Goal: Check status: Check status

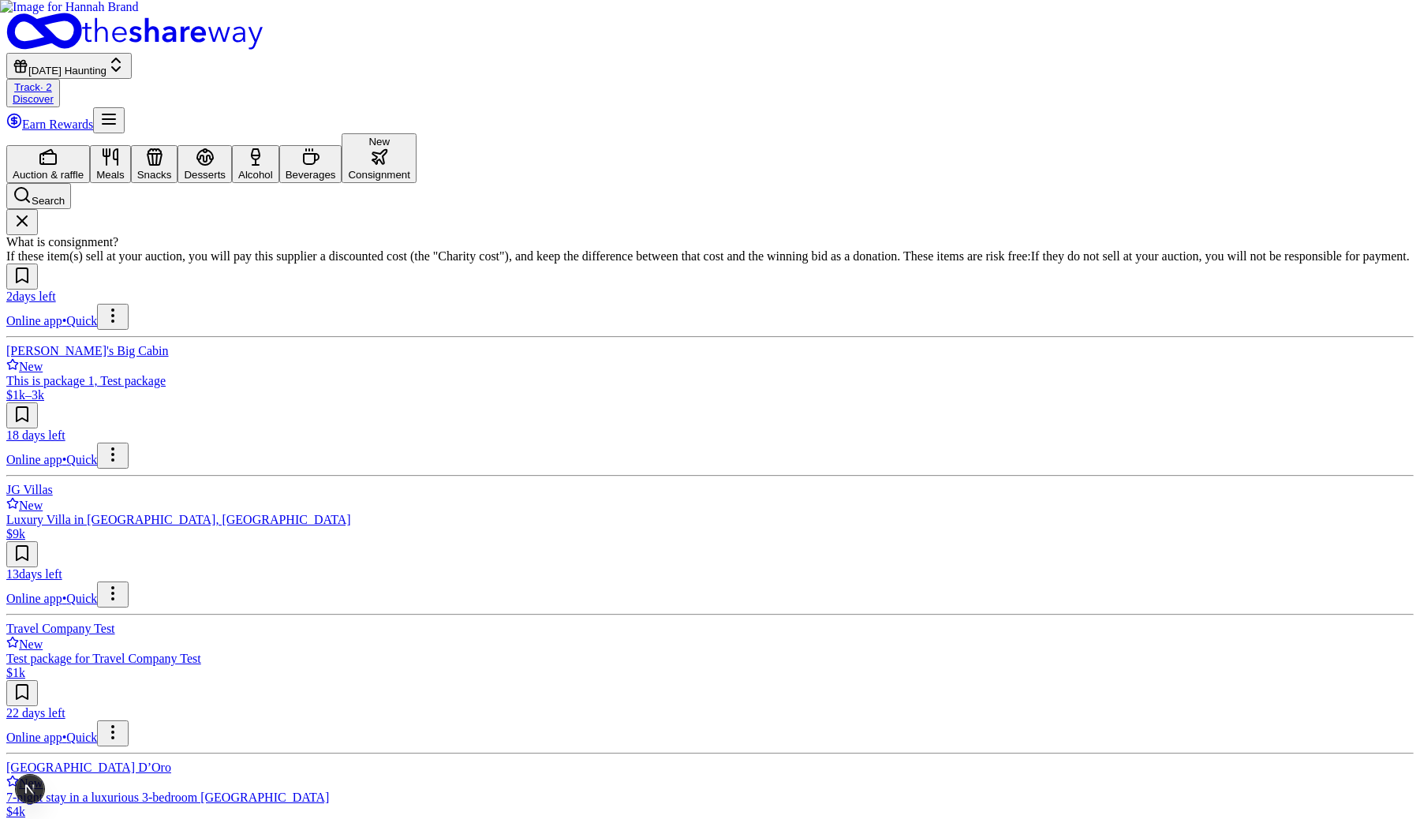
click at [52, 81] on link "Track · 2" at bounding box center [33, 87] width 38 height 12
click at [38, 402] on button at bounding box center [22, 415] width 32 height 26
click at [52, 81] on link "Track · 3" at bounding box center [33, 87] width 38 height 12
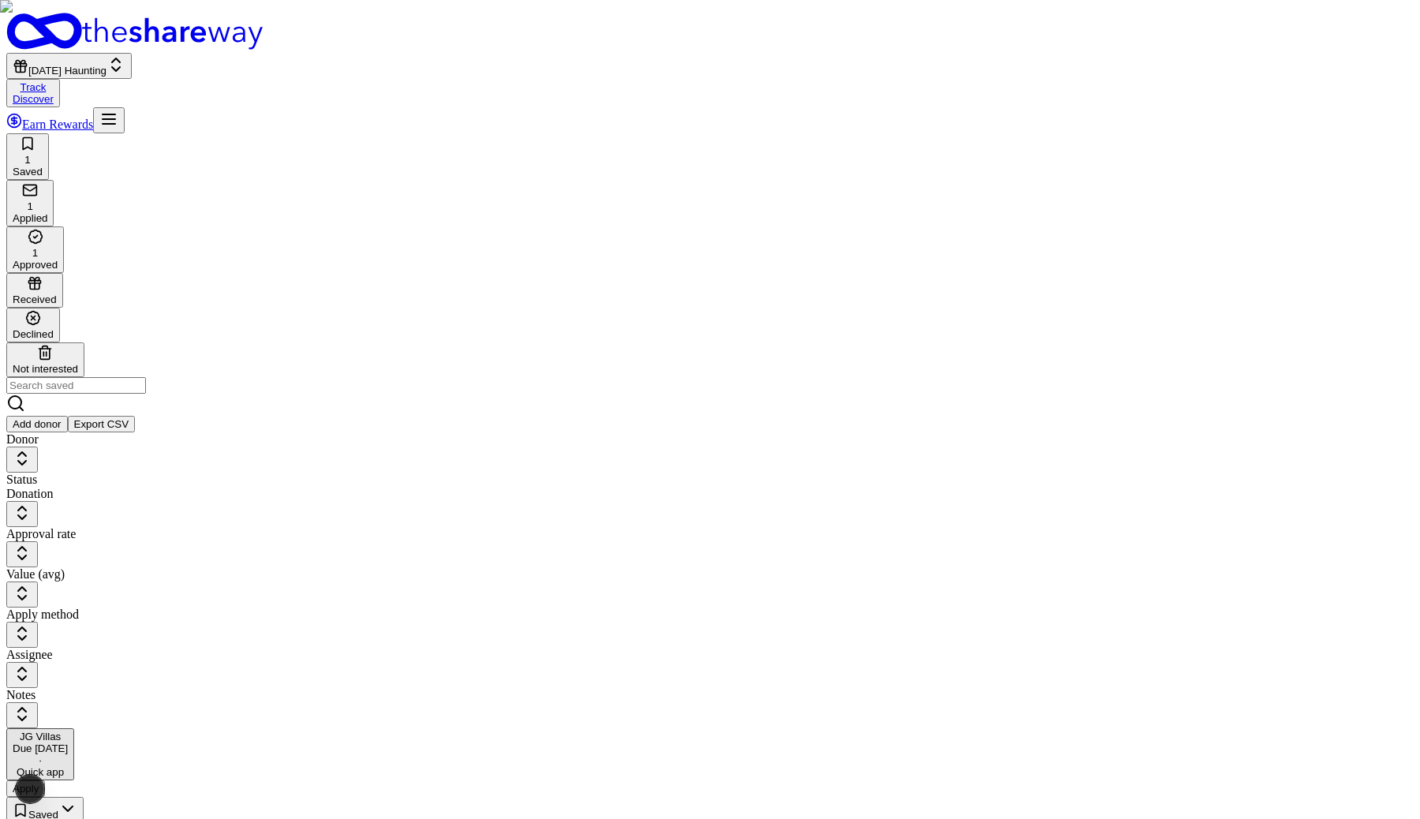
scroll to position [1, 0]
click at [45, 780] on button "Apply" at bounding box center [25, 788] width 39 height 17
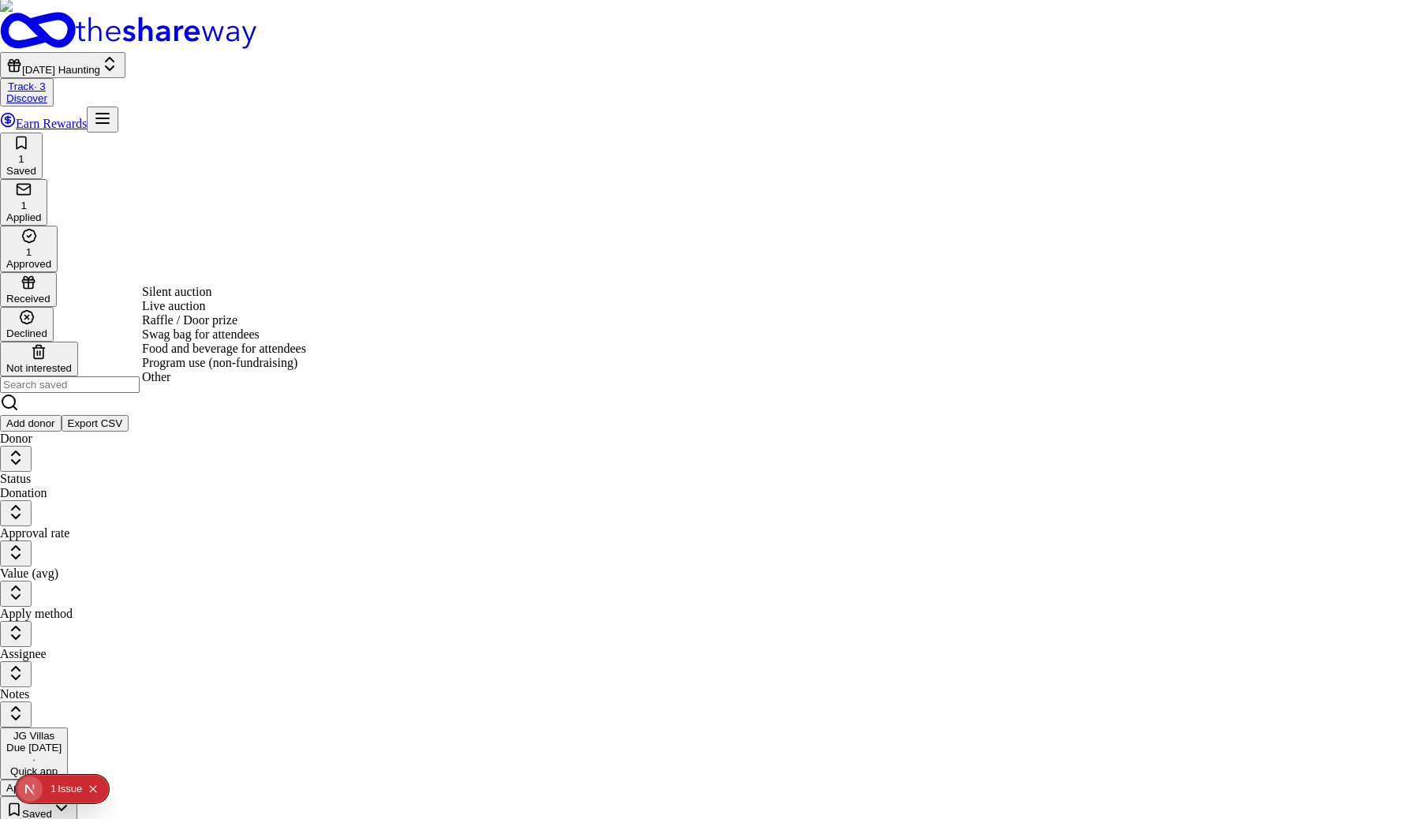
scroll to position [0, 0]
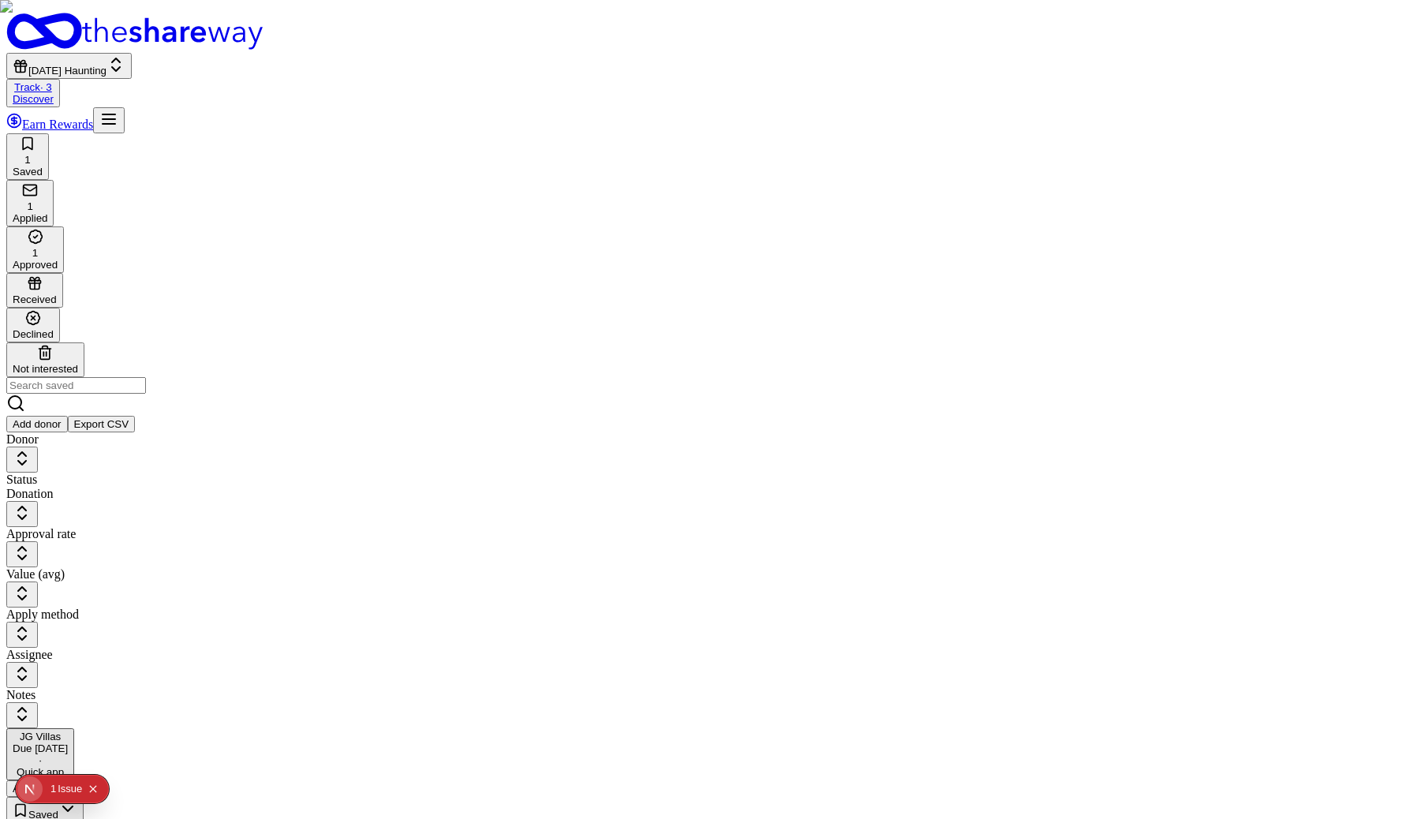
click at [45, 780] on button "Apply" at bounding box center [25, 788] width 39 height 17
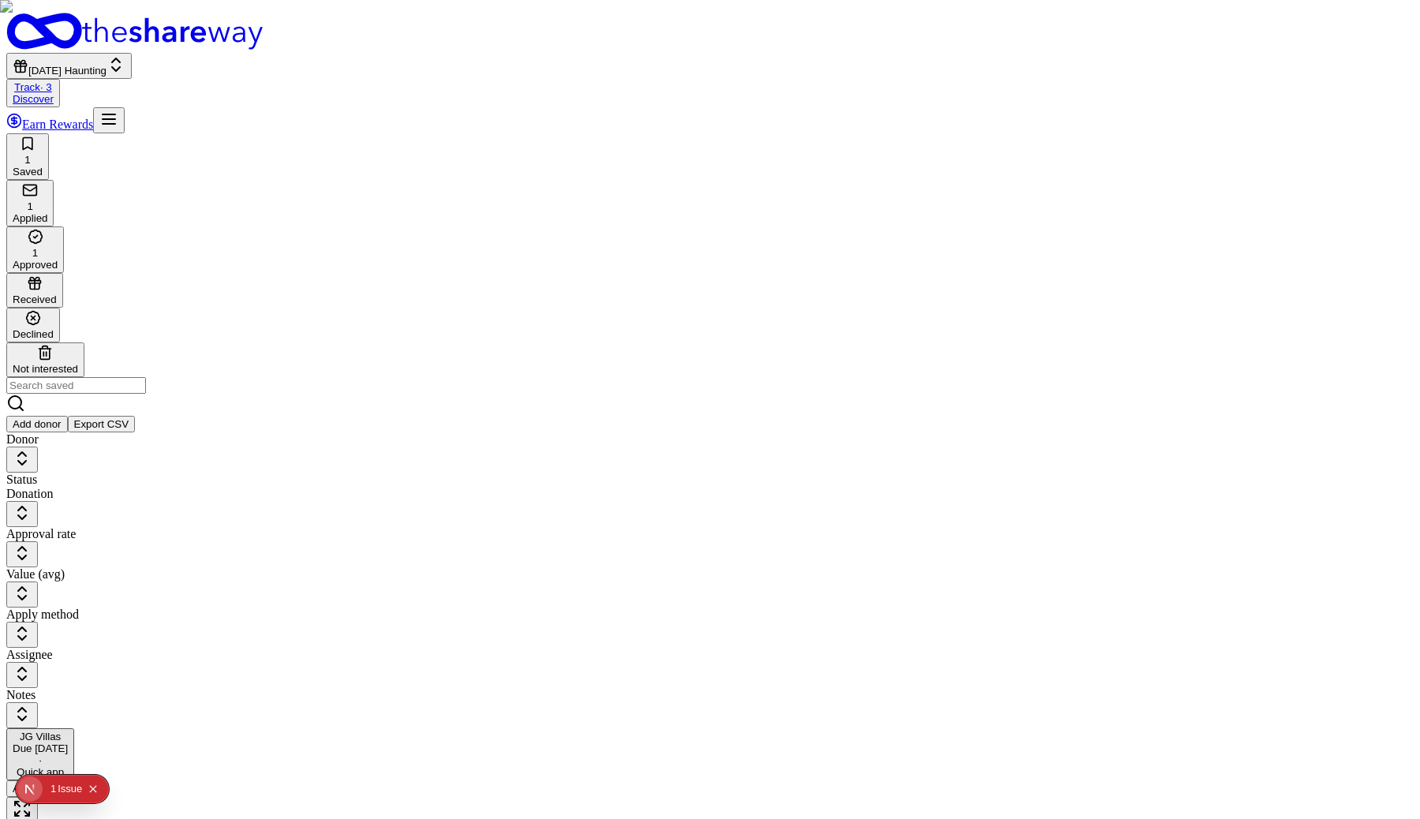
click at [45, 780] on button "Apply" at bounding box center [25, 788] width 39 height 17
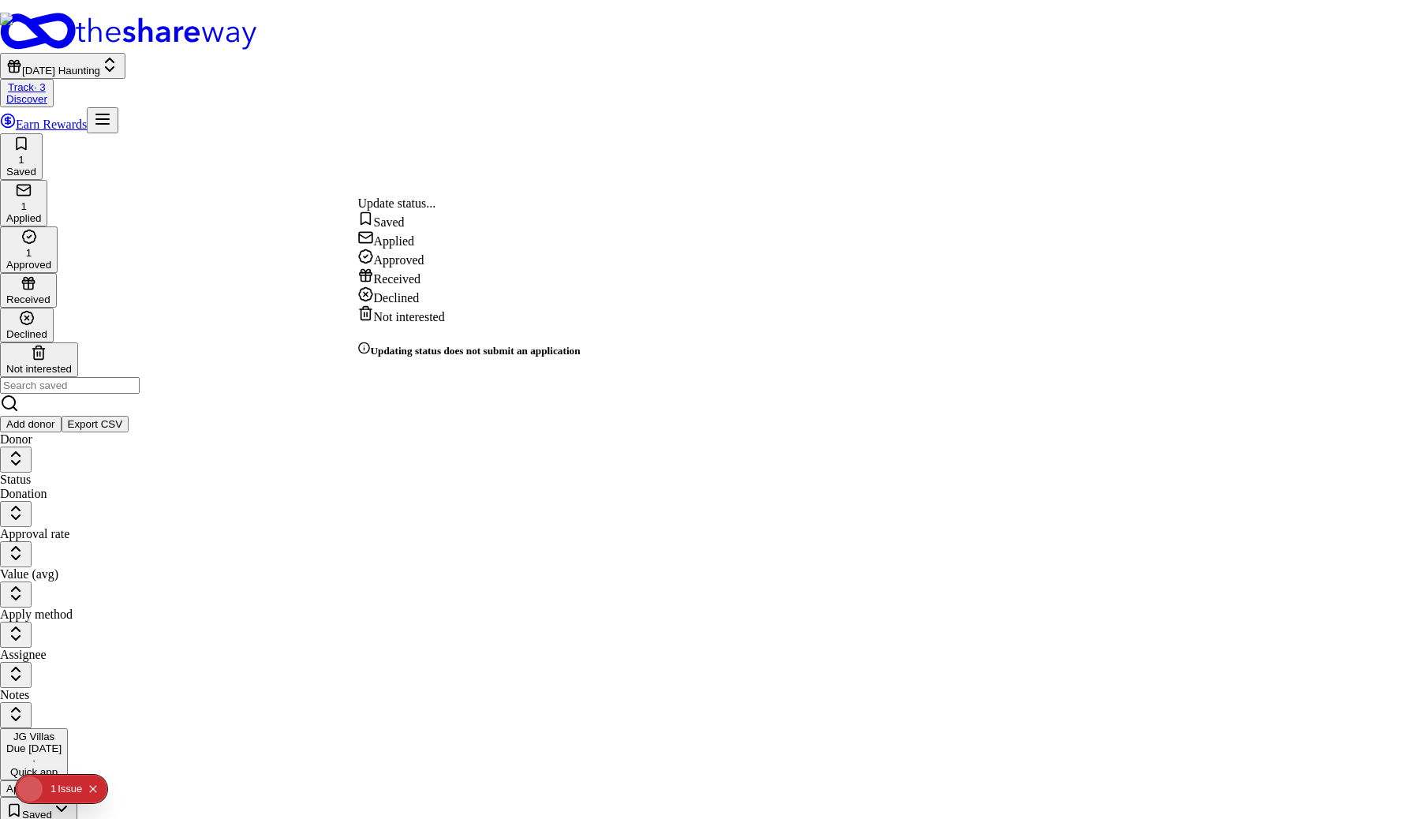
click at [400, 189] on html "[DATE] Haunting Track · 3 Discover Earn Rewards 1 Saved 1 Applied 1 Approved Re…" at bounding box center [710, 573] width 1420 height 1147
click at [776, 376] on html "Halloween Haunting Track · 3 Discover Earn Rewards 1 Saved 1 Applied 1 Approved…" at bounding box center [710, 573] width 1420 height 1147
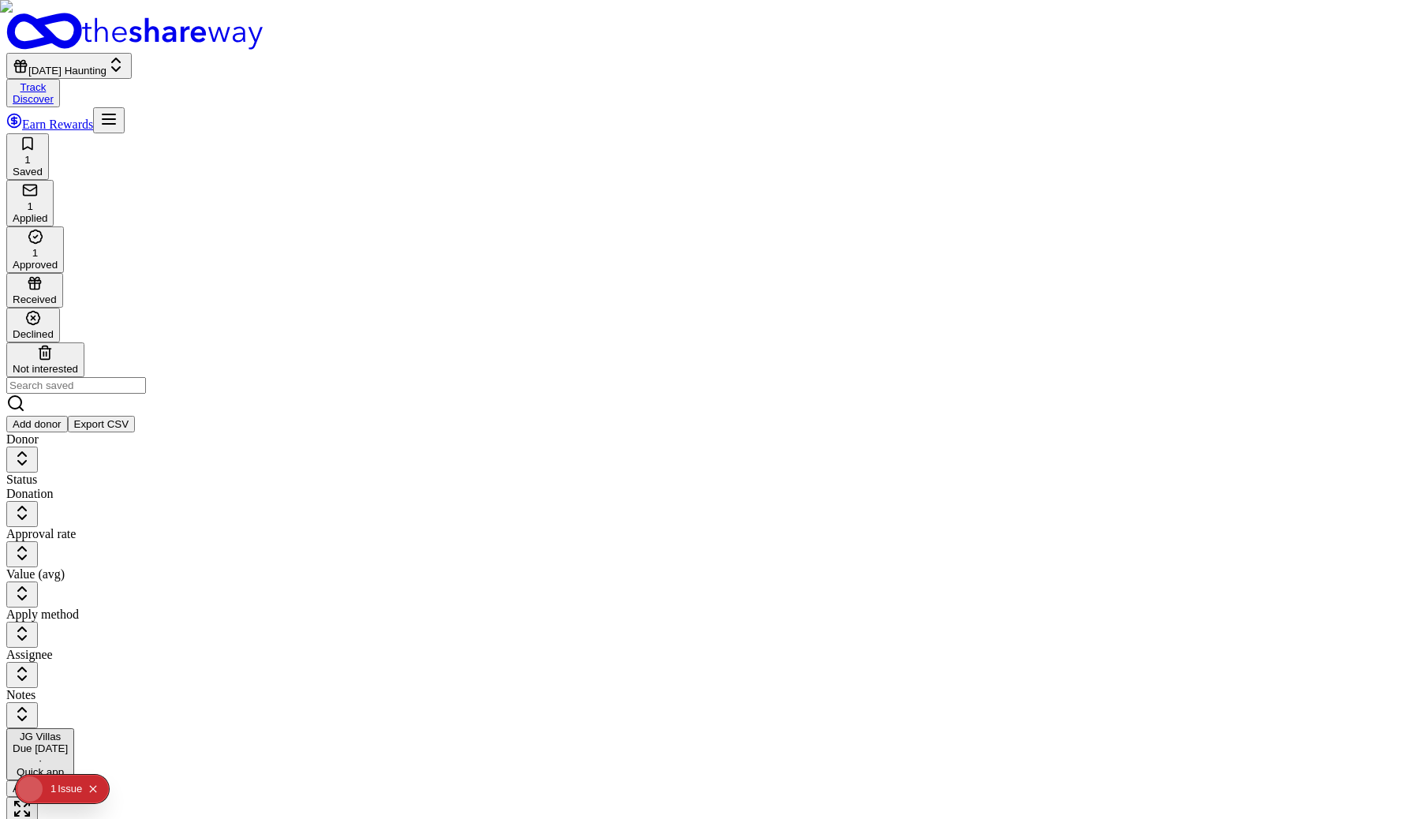
click at [45, 780] on button "Apply" at bounding box center [25, 788] width 39 height 17
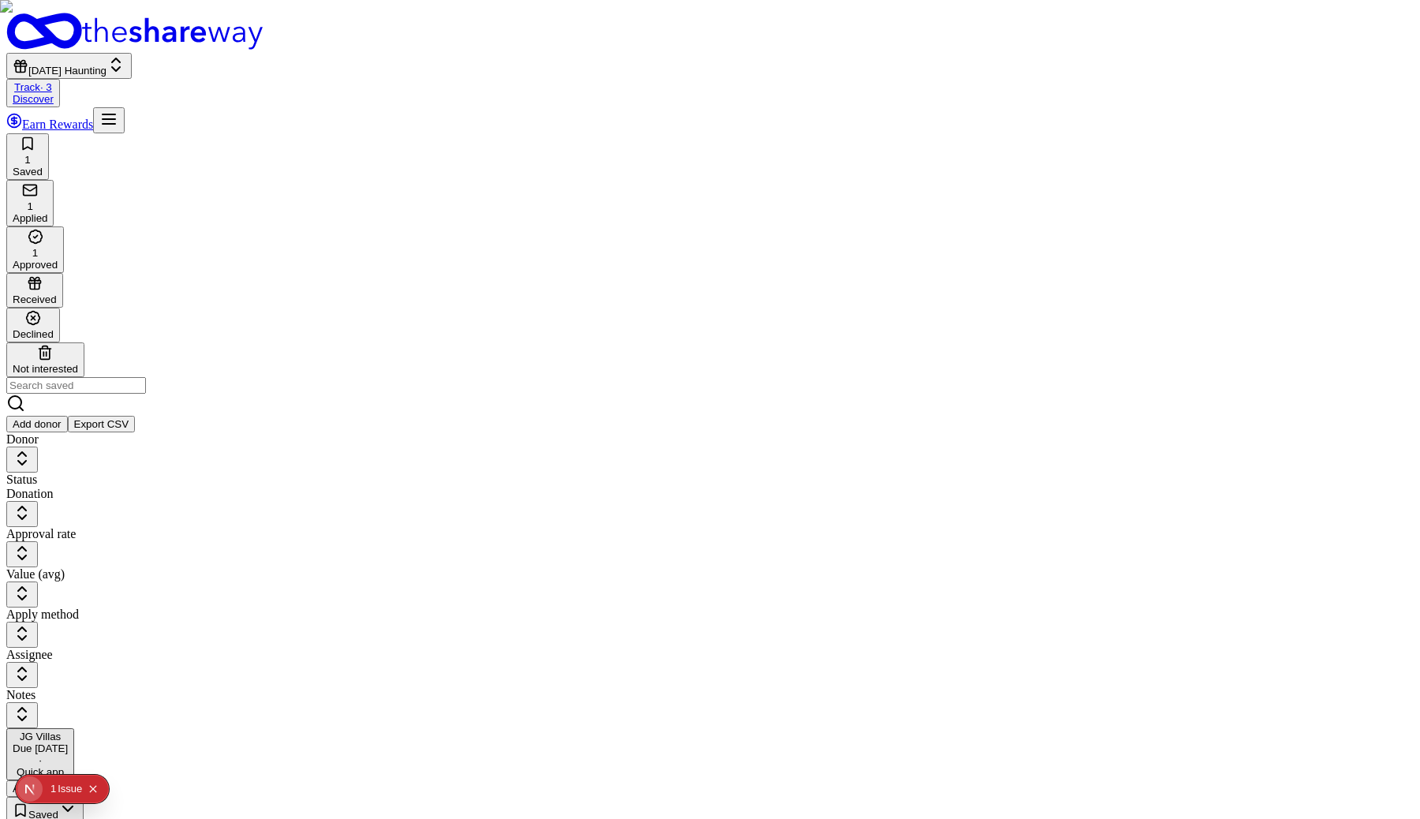
type input "2"
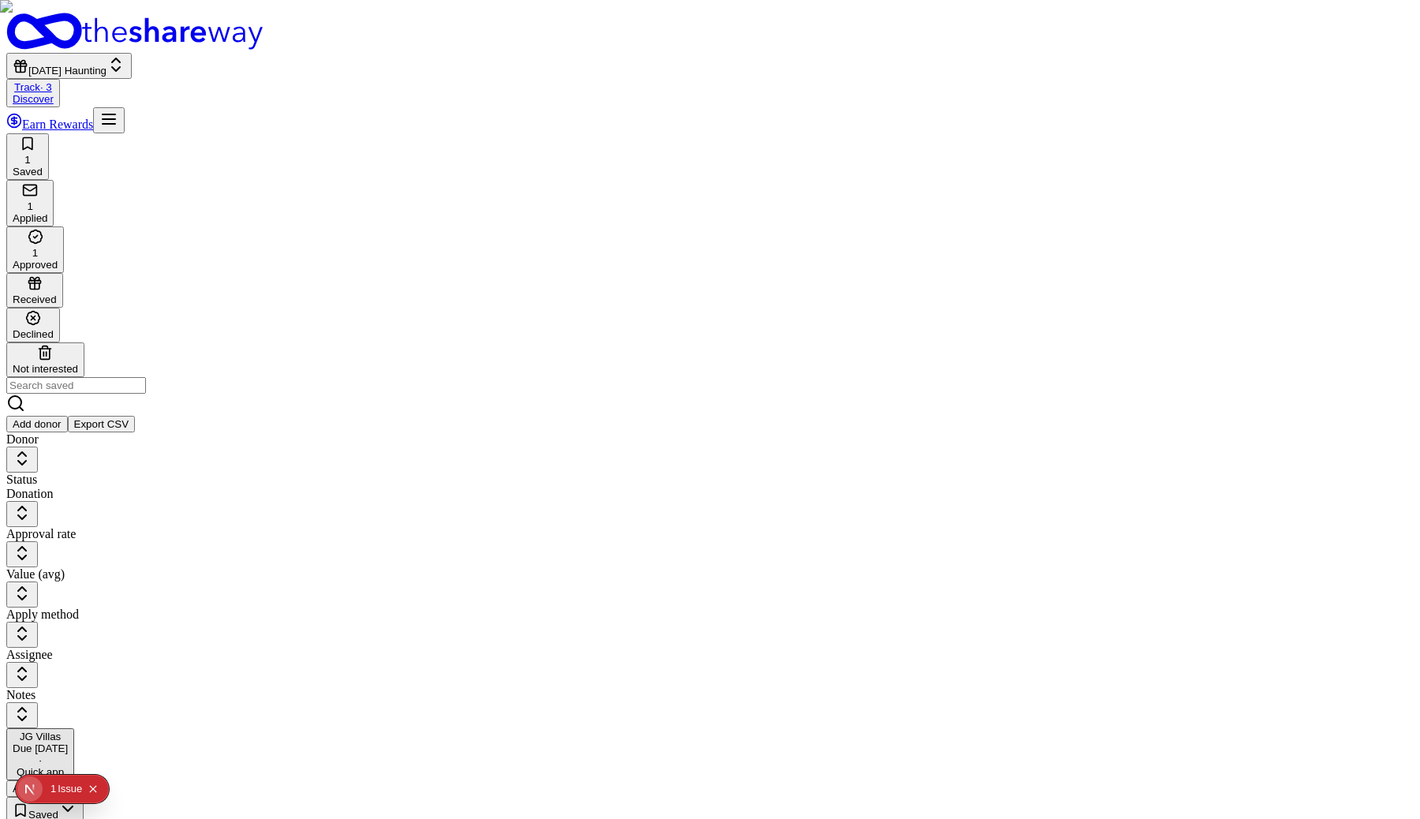
scroll to position [0, 0]
click at [45, 780] on button "Apply" at bounding box center [25, 788] width 39 height 17
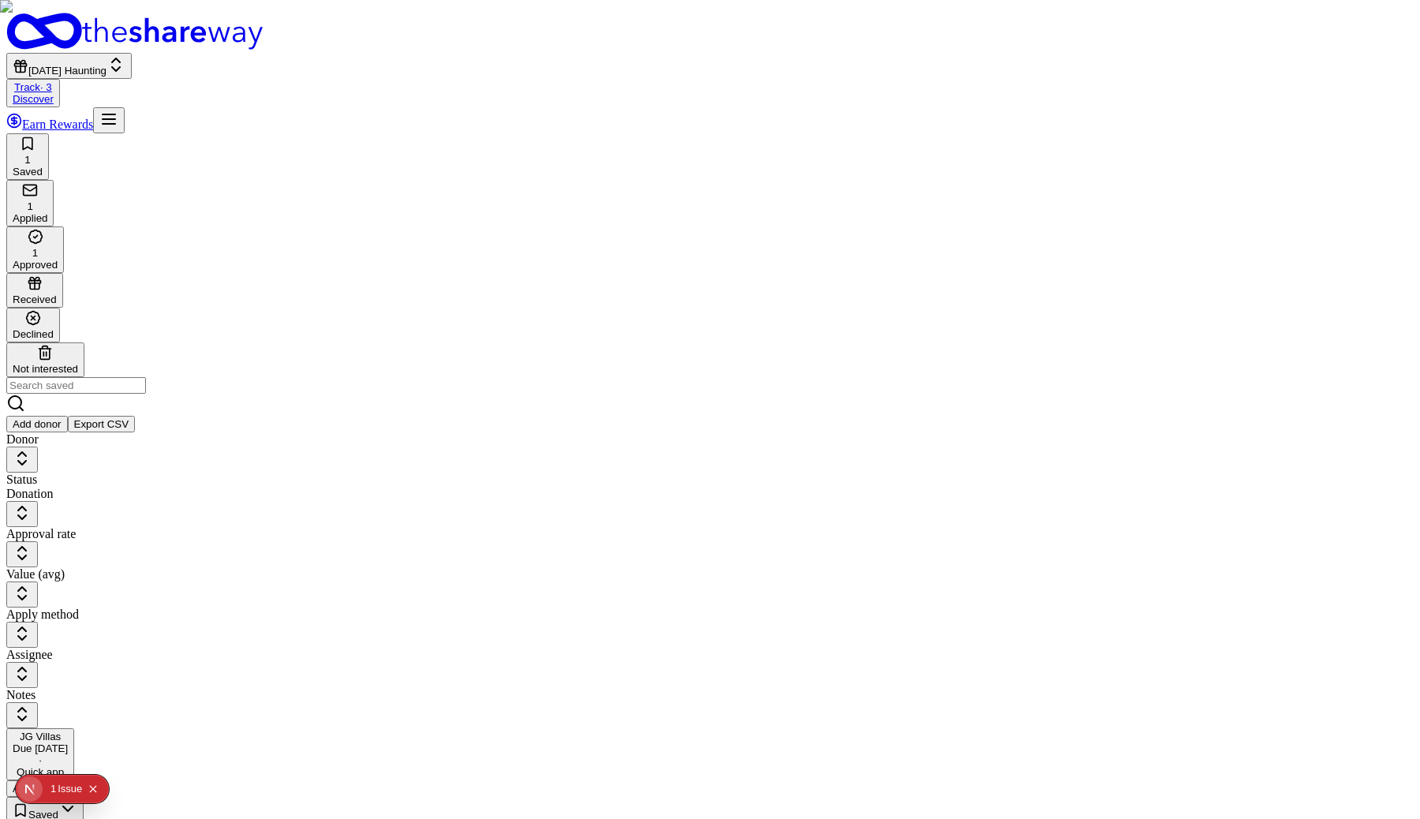
click at [172, 133] on div "1 Saved 1 Applied 1 Approved Received Declined Not interested" at bounding box center [710, 255] width 1408 height 244
click at [47, 212] on div "Applied" at bounding box center [30, 218] width 35 height 12
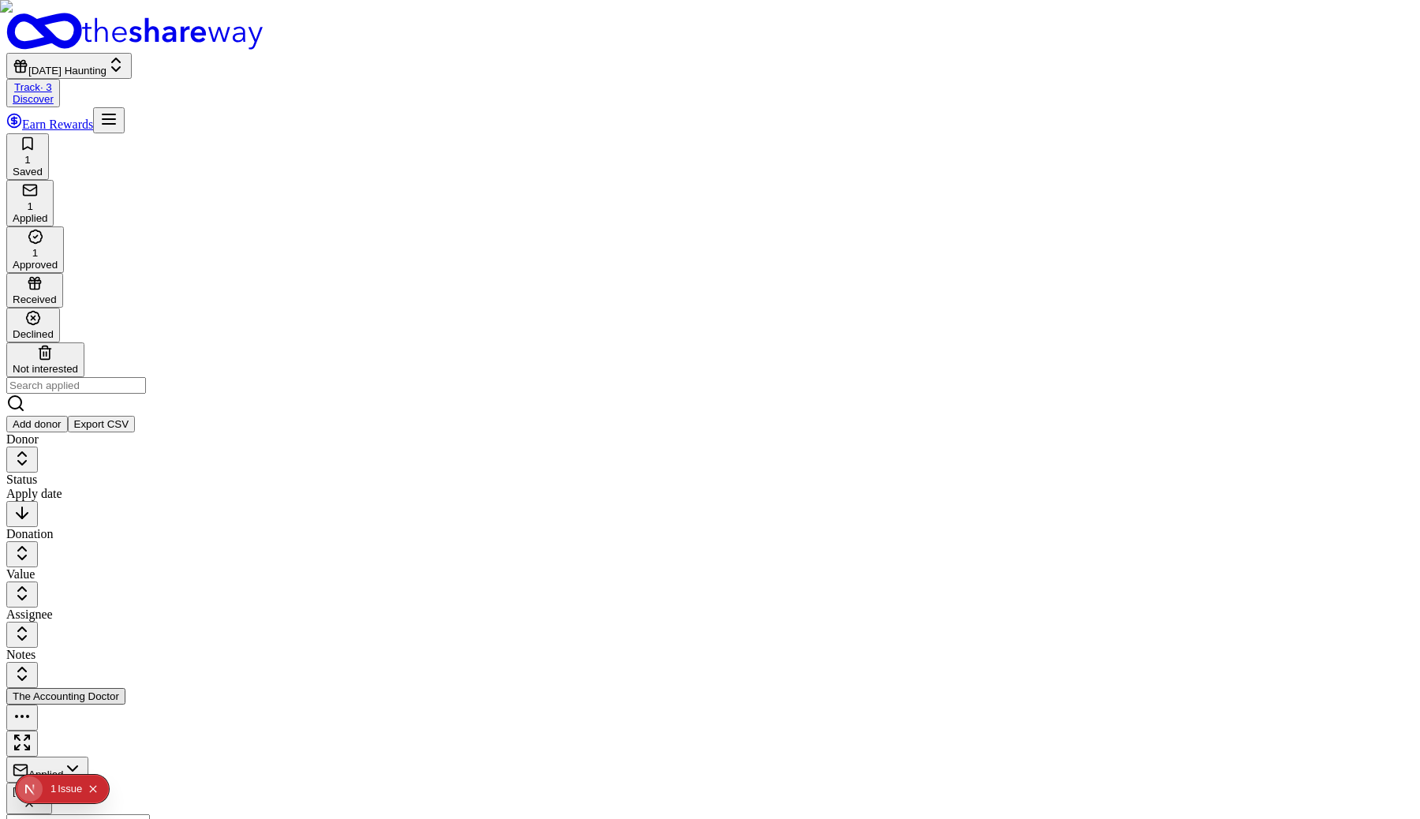
click at [38, 705] on button "button" at bounding box center [22, 718] width 32 height 26
click at [377, 688] on div "The Accounting Doctor Applied [DATE] $ Discover more donors" at bounding box center [710, 804] width 1408 height 233
click at [38, 705] on button "button" at bounding box center [22, 718] width 32 height 26
click at [335, 688] on div "The Accounting Doctor Applied [DATE] $ Discover more donors" at bounding box center [710, 804] width 1408 height 233
click at [38, 705] on button "button" at bounding box center [22, 718] width 32 height 26
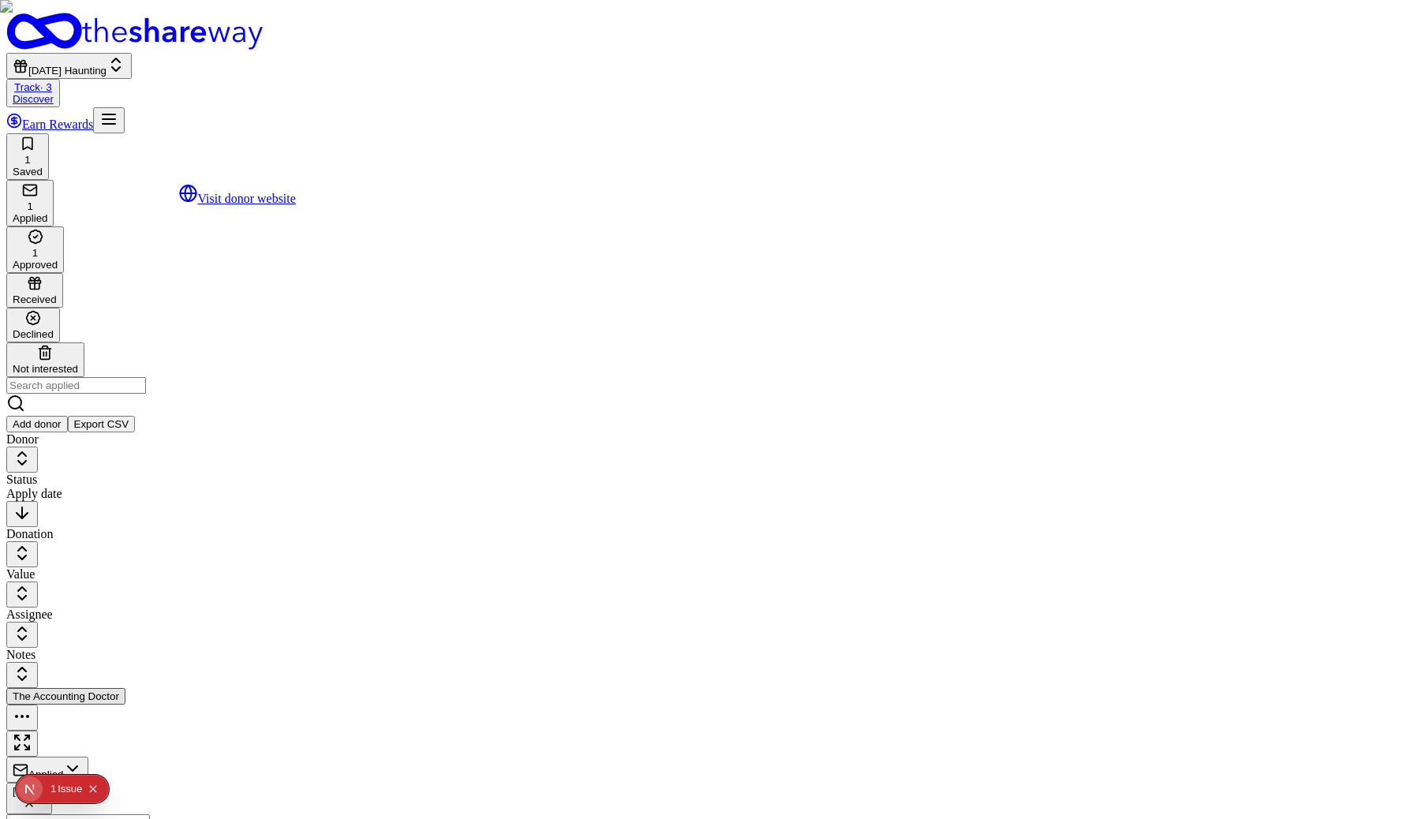
click at [38, 705] on button "button" at bounding box center [22, 718] width 32 height 26
click at [315, 688] on div "The Accounting Doctor Applied [DATE] $ Discover more donors" at bounding box center [710, 804] width 1408 height 233
click at [38, 705] on button "button" at bounding box center [22, 718] width 32 height 26
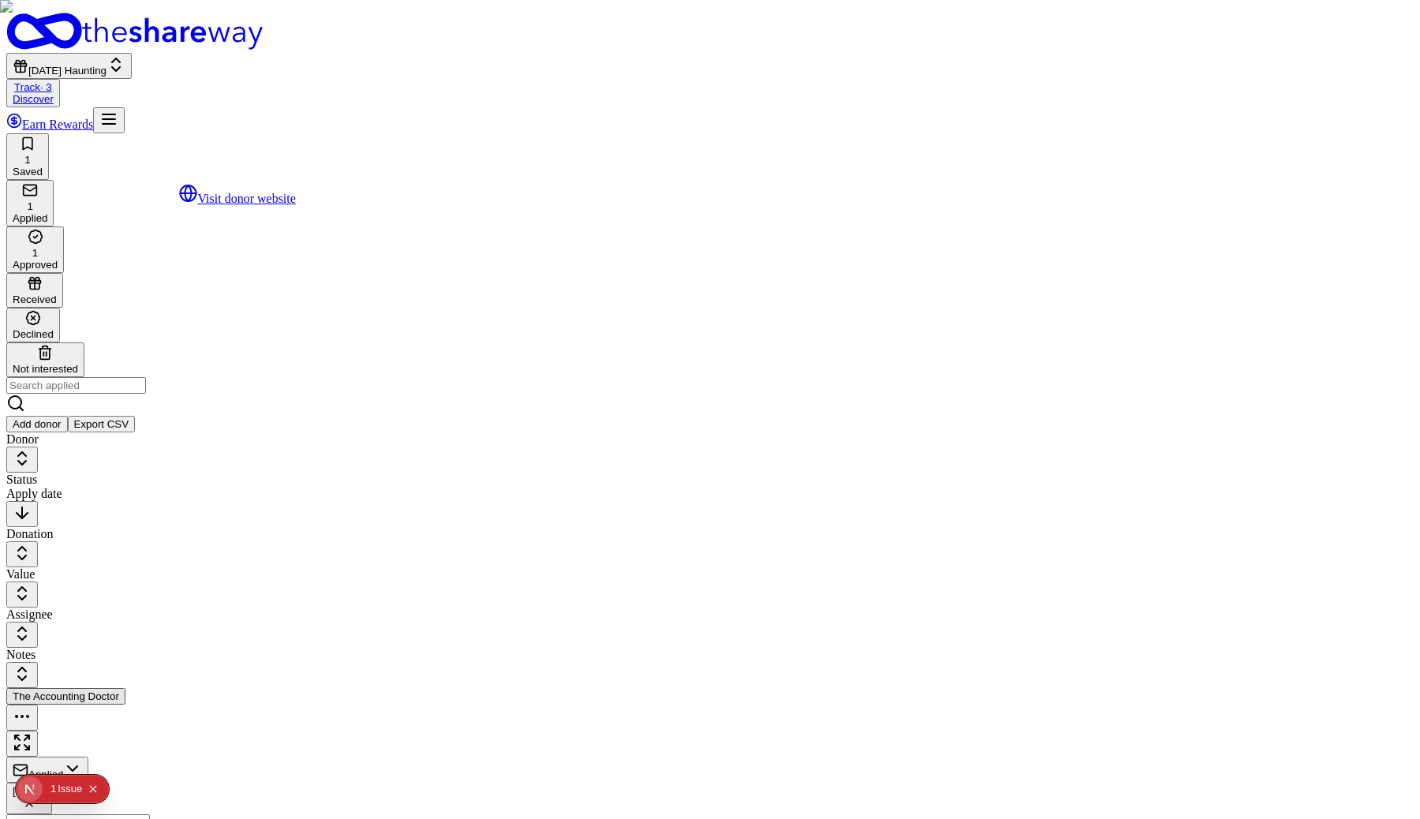
click at [38, 705] on button "button" at bounding box center [22, 718] width 32 height 26
click at [331, 688] on div "The Accounting Doctor Applied [DATE] $ Discover more donors" at bounding box center [710, 804] width 1408 height 233
click at [108, 133] on div "1 Saved 1 Applied 1 Approved Received Declined Not interested" at bounding box center [710, 255] width 1408 height 244
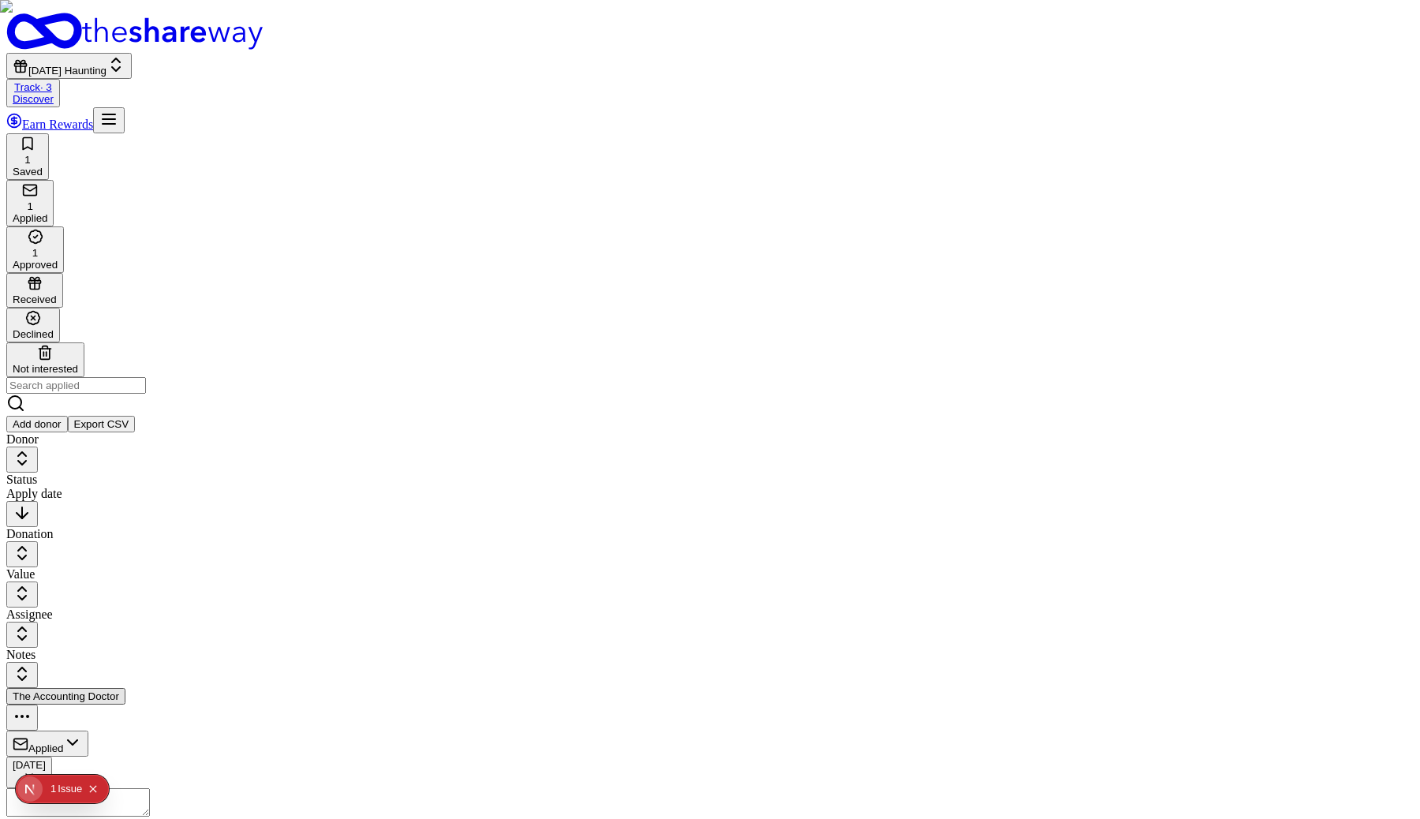
click at [43, 166] on div "Saved" at bounding box center [28, 172] width 30 height 12
click at [221, 133] on div "1 Saved 1 Applied 1 Approved Received Declined Not interested Add donor Export …" at bounding box center [710, 282] width 1408 height 299
click at [58, 229] on div "1 Approved" at bounding box center [35, 250] width 45 height 42
click at [38, 745] on button "button" at bounding box center [22, 758] width 32 height 26
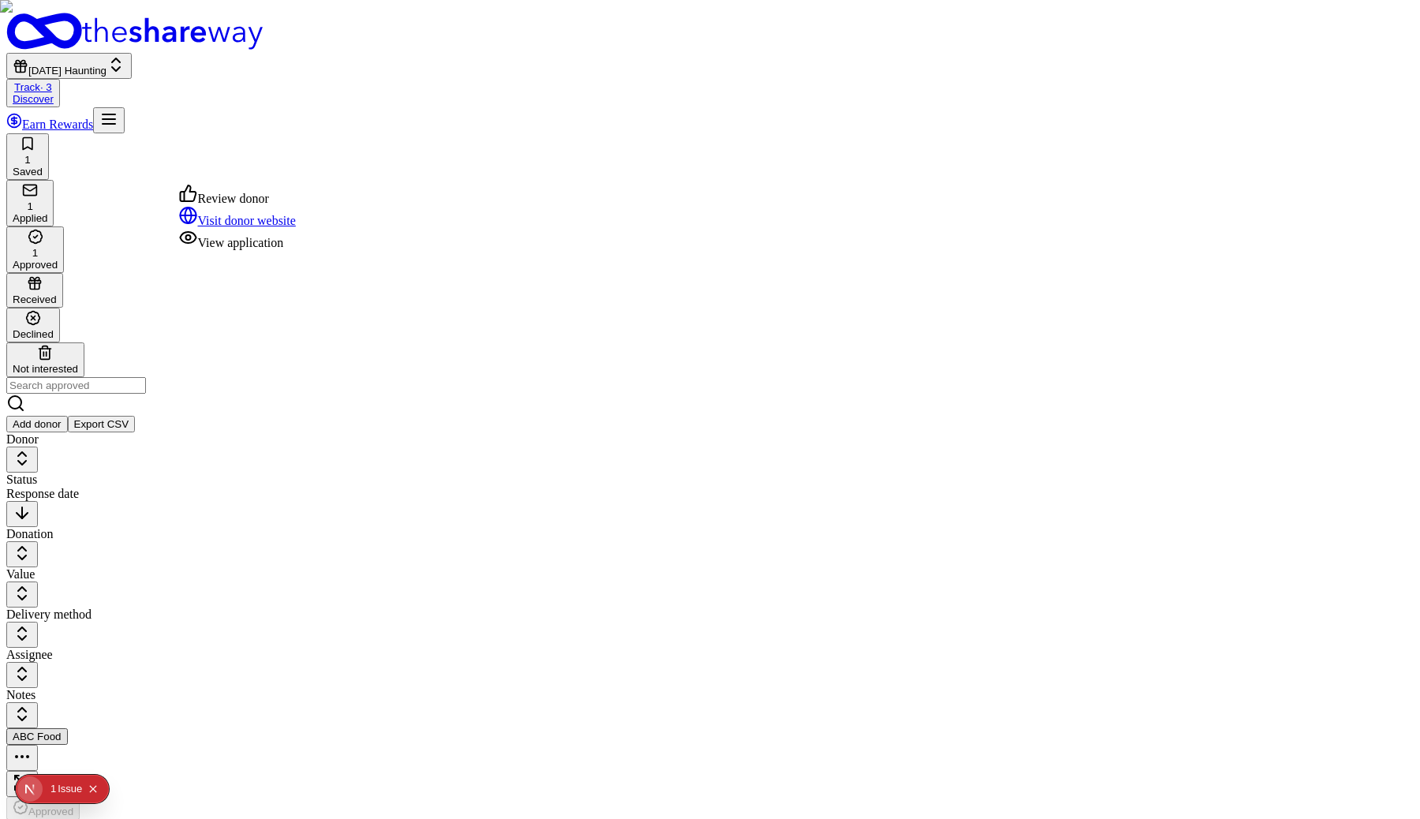
click at [296, 250] on div "View application" at bounding box center [237, 239] width 117 height 22
click at [38, 745] on button "button" at bounding box center [22, 758] width 32 height 26
click at [296, 250] on div "View application" at bounding box center [237, 239] width 117 height 22
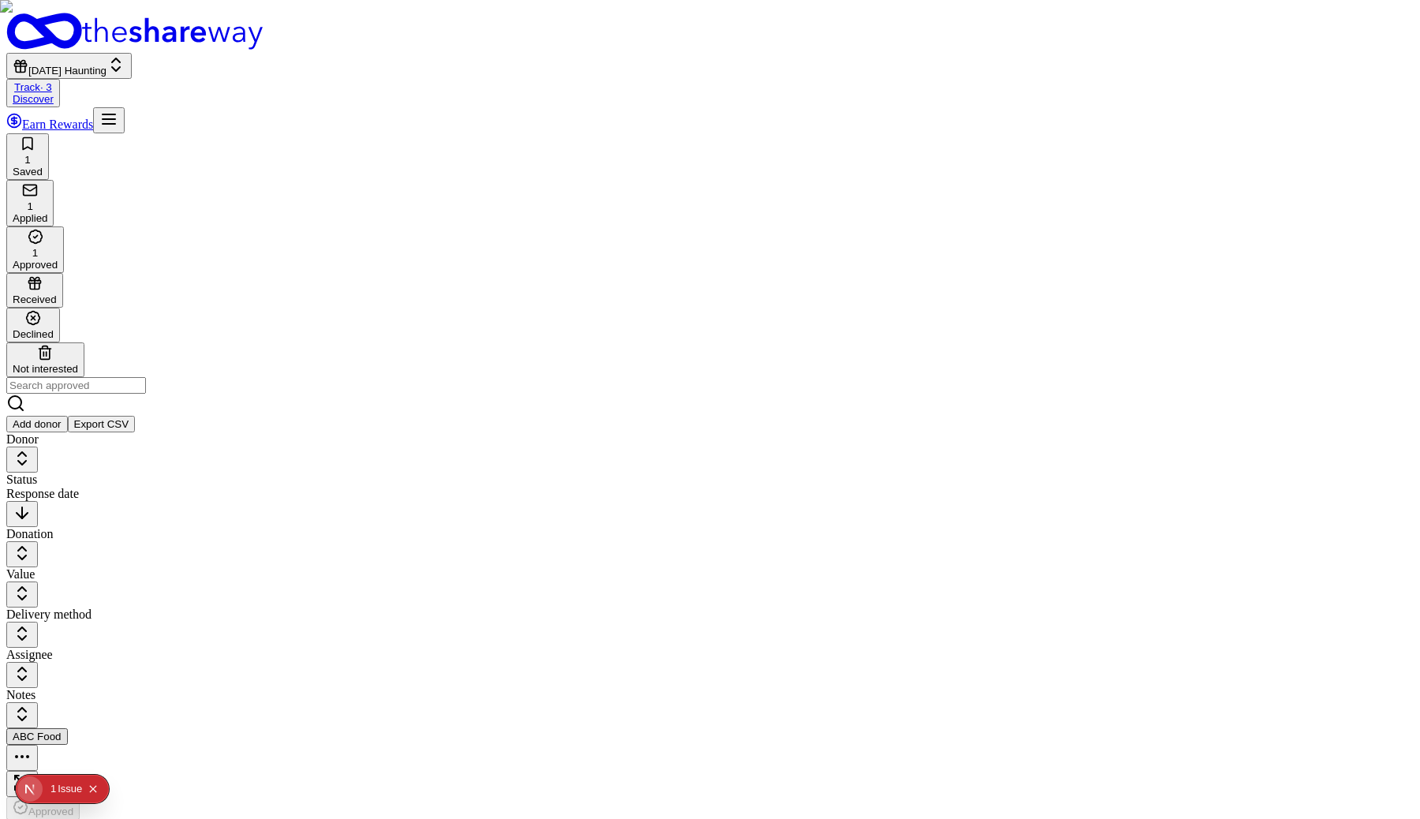
drag, startPoint x: 451, startPoint y: 184, endPoint x: 661, endPoint y: 181, distance: 209.9
